Goal: Answer question/provide support

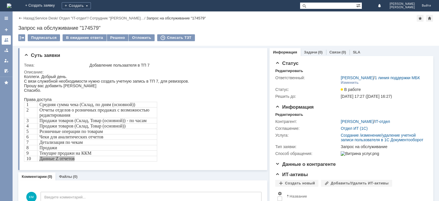
click at [4, 38] on link at bounding box center [6, 39] width 9 height 9
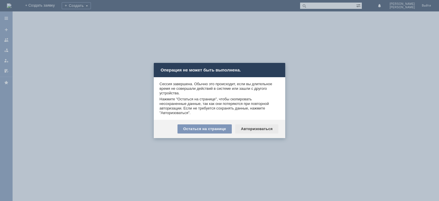
click at [261, 125] on div "Авторизоваться" at bounding box center [256, 128] width 43 height 9
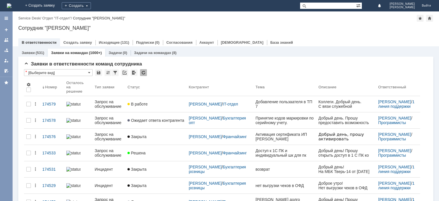
click at [106, 101] on div "Запрос на обслуживание" at bounding box center [109, 103] width 28 height 9
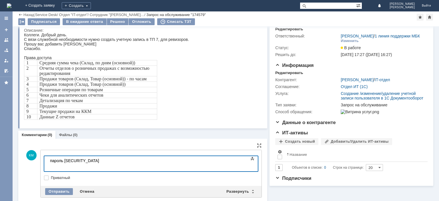
scroll to position [36, 2]
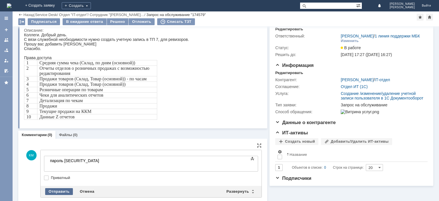
click at [62, 192] on div "Отправить" at bounding box center [59, 191] width 28 height 7
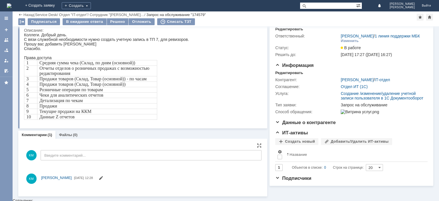
scroll to position [0, 0]
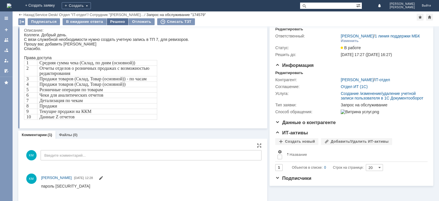
click at [113, 24] on div "Решено" at bounding box center [118, 21] width 22 height 7
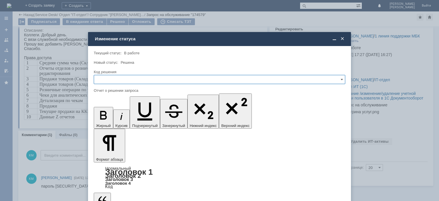
click at [112, 78] on input "text" at bounding box center [220, 79] width 252 height 9
click at [109, 118] on span "Решено" at bounding box center [219, 118] width 244 height 5
type input "Решено"
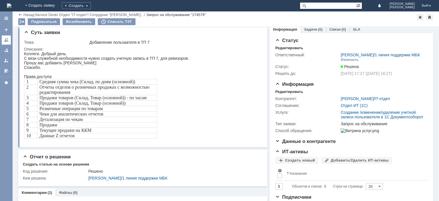
click at [3, 40] on link at bounding box center [6, 39] width 9 height 9
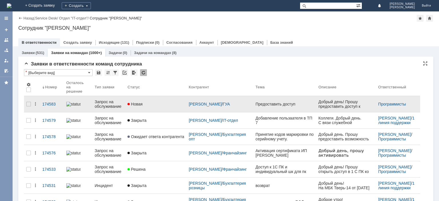
click at [111, 99] on div "Запрос на обслуживание" at bounding box center [109, 103] width 28 height 9
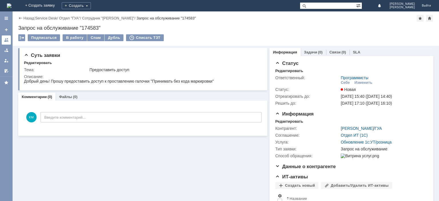
click at [7, 41] on div at bounding box center [6, 40] width 5 height 5
